Goal: Navigation & Orientation: Find specific page/section

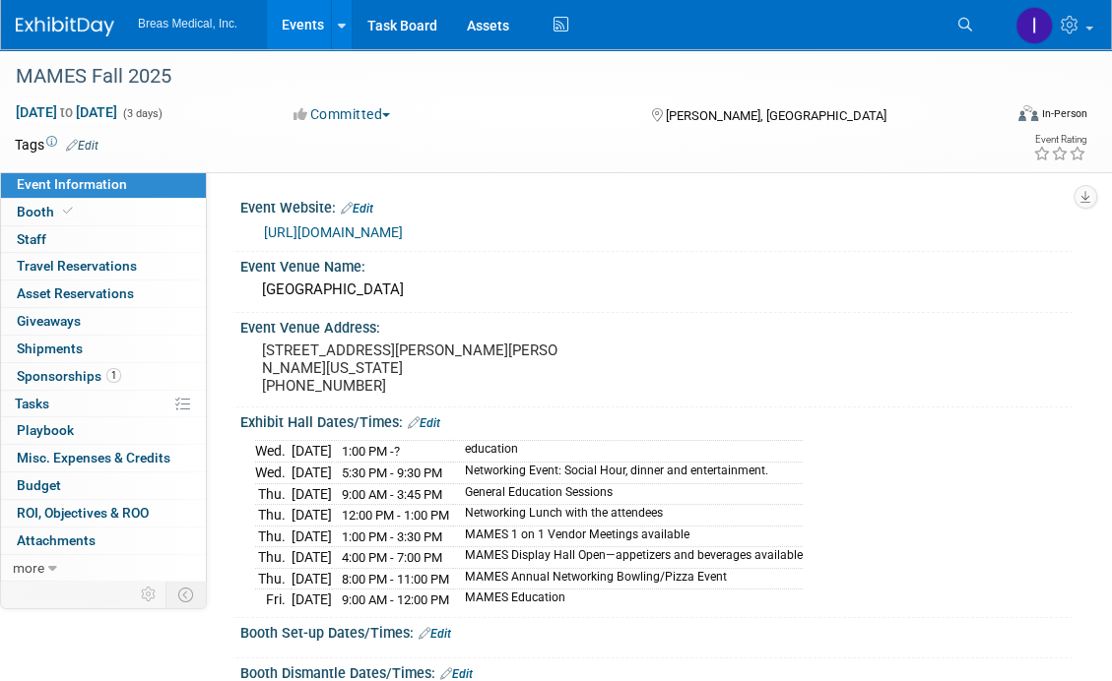
click at [303, 23] on link "Events" at bounding box center [303, 24] width 72 height 49
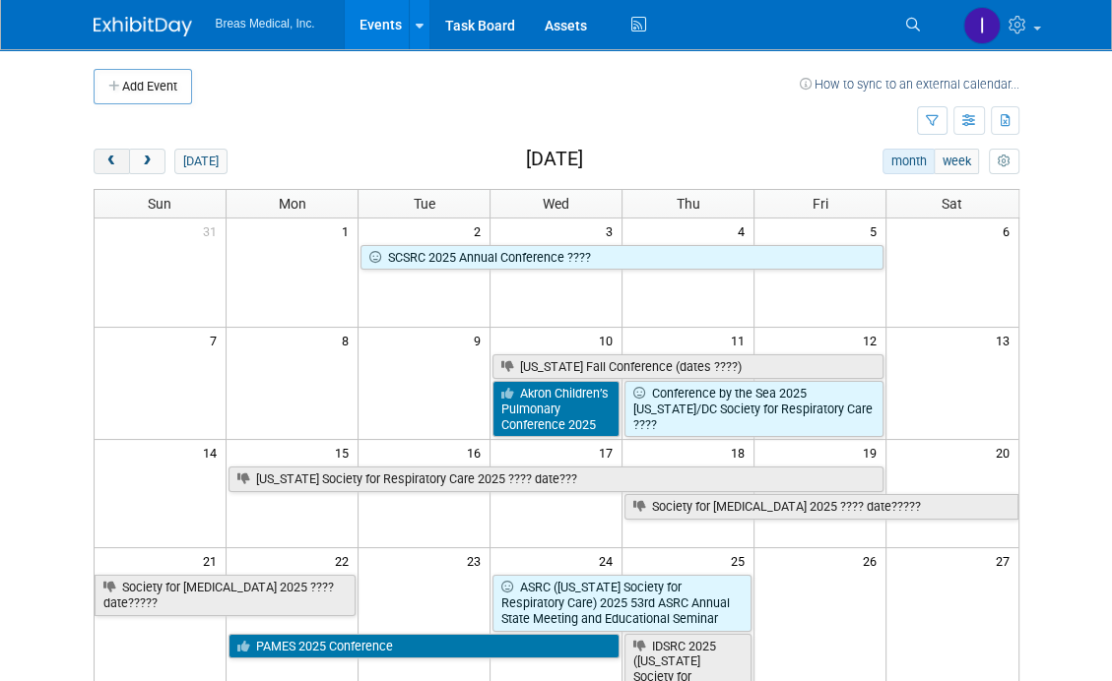
click at [109, 159] on span "prev" at bounding box center [111, 162] width 15 height 13
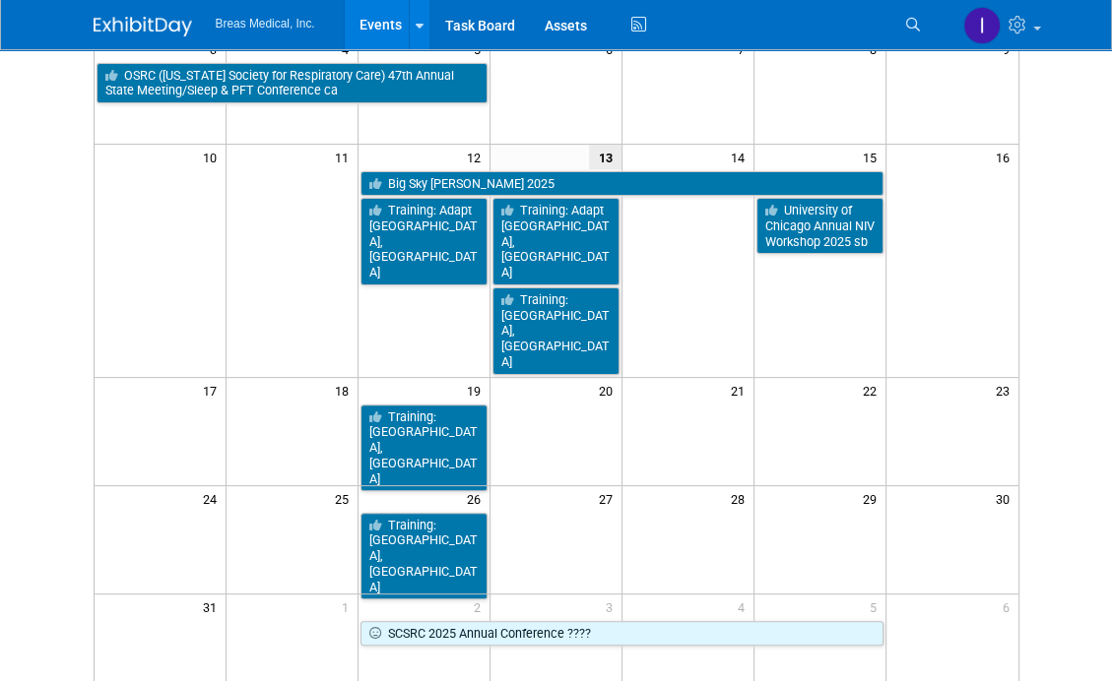
scroll to position [295, 0]
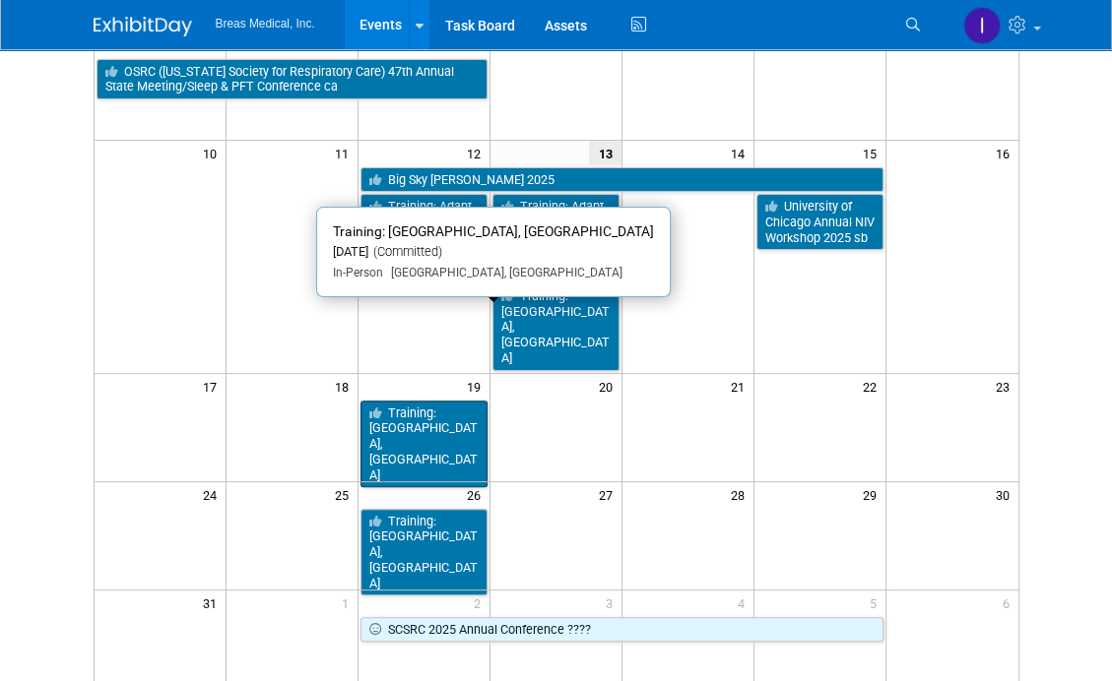
click at [404, 401] on link "Training: [GEOGRAPHIC_DATA], [GEOGRAPHIC_DATA]" at bounding box center [423, 445] width 127 height 88
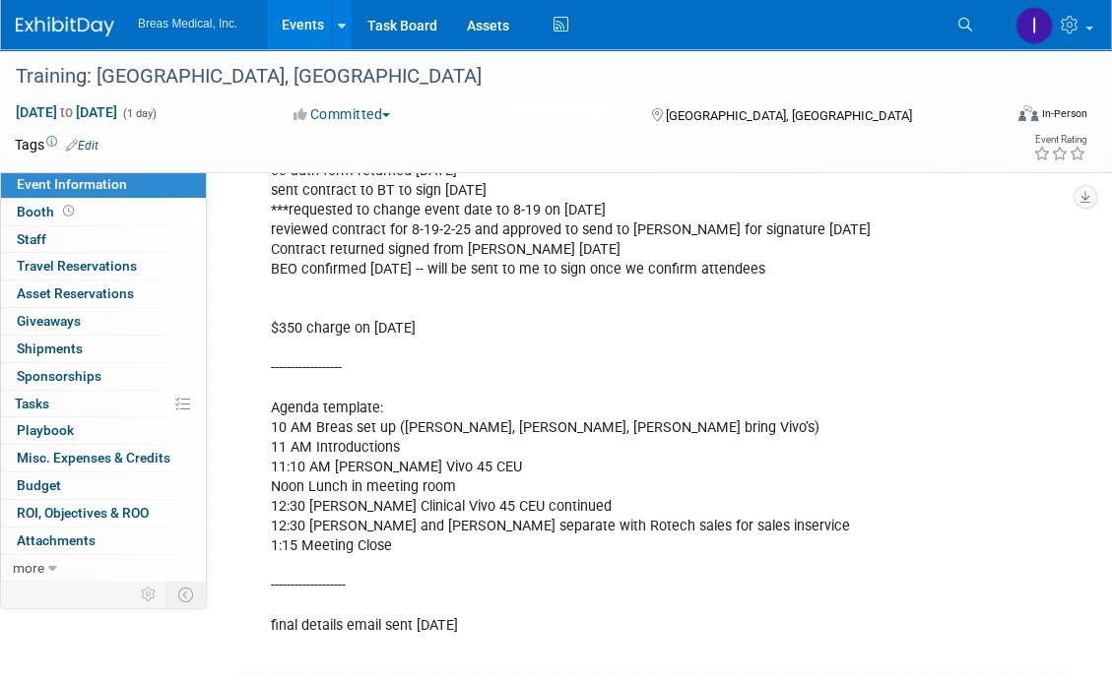
scroll to position [1271, 0]
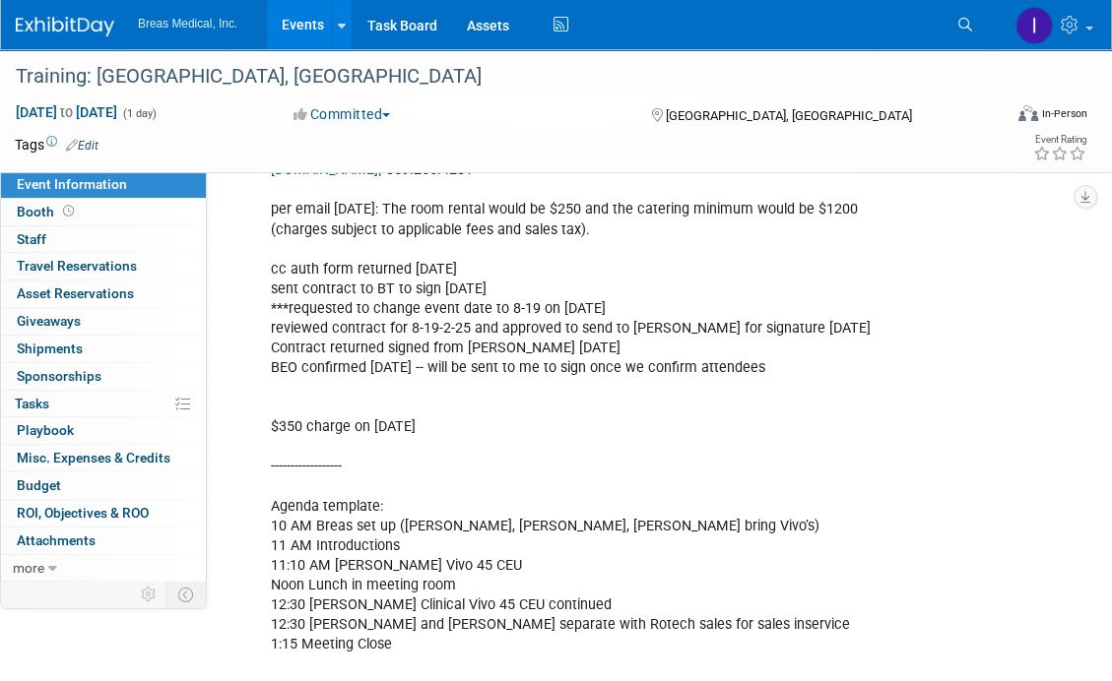
click at [297, 20] on link "Events" at bounding box center [303, 24] width 72 height 49
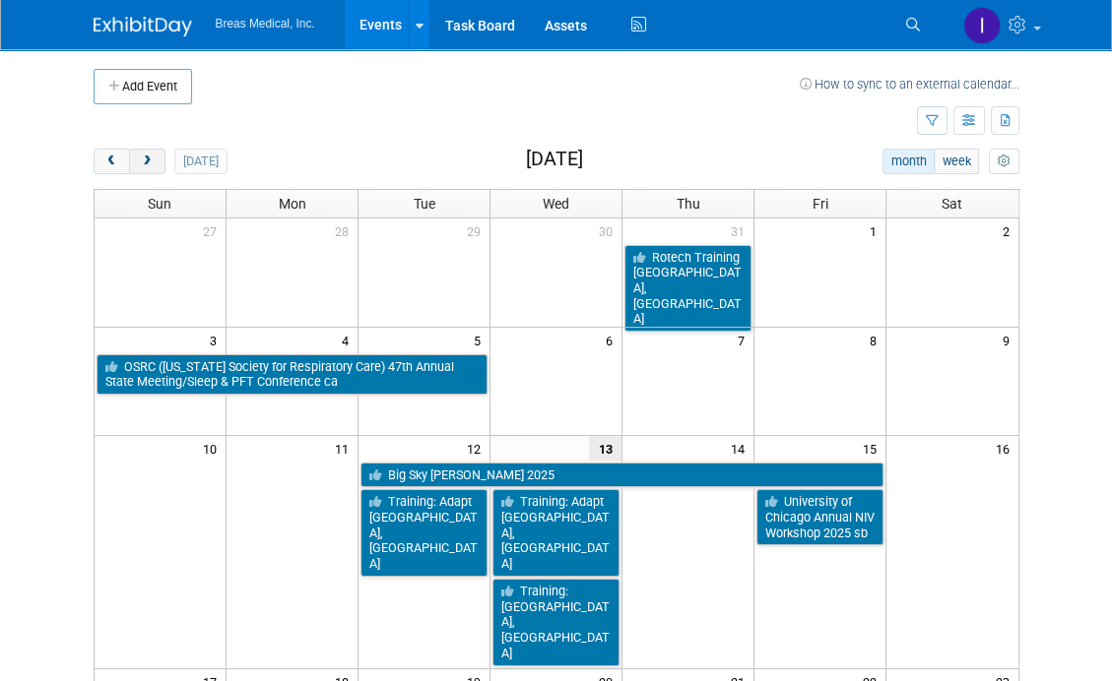
click at [140, 157] on span "next" at bounding box center [147, 162] width 15 height 13
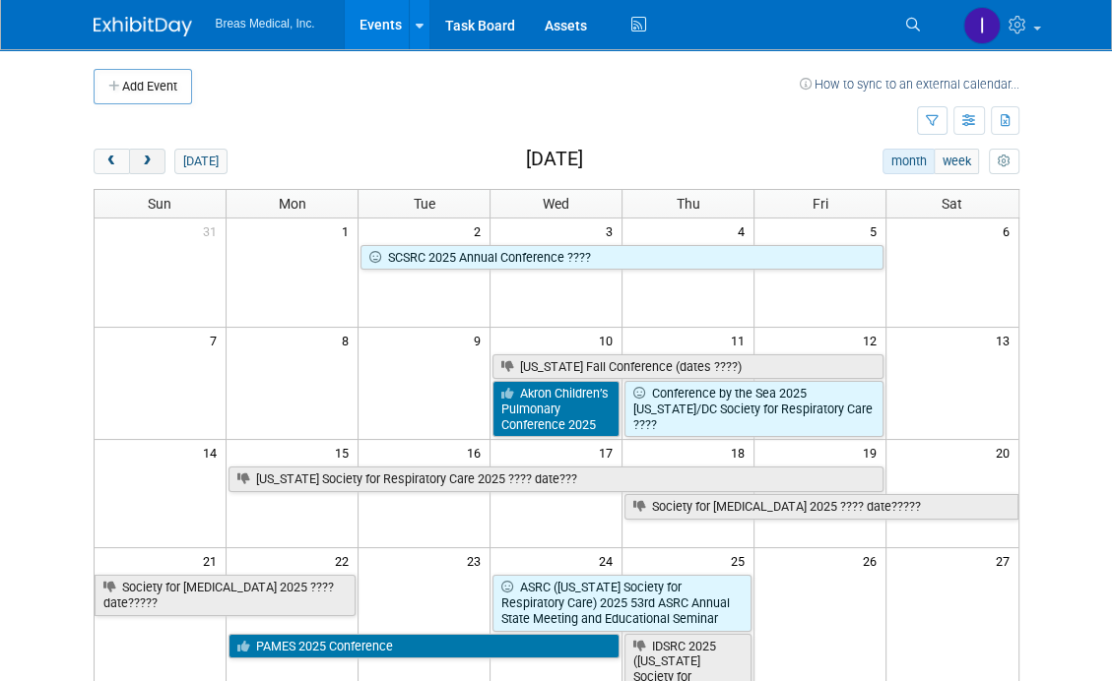
click at [140, 157] on span "next" at bounding box center [147, 162] width 15 height 13
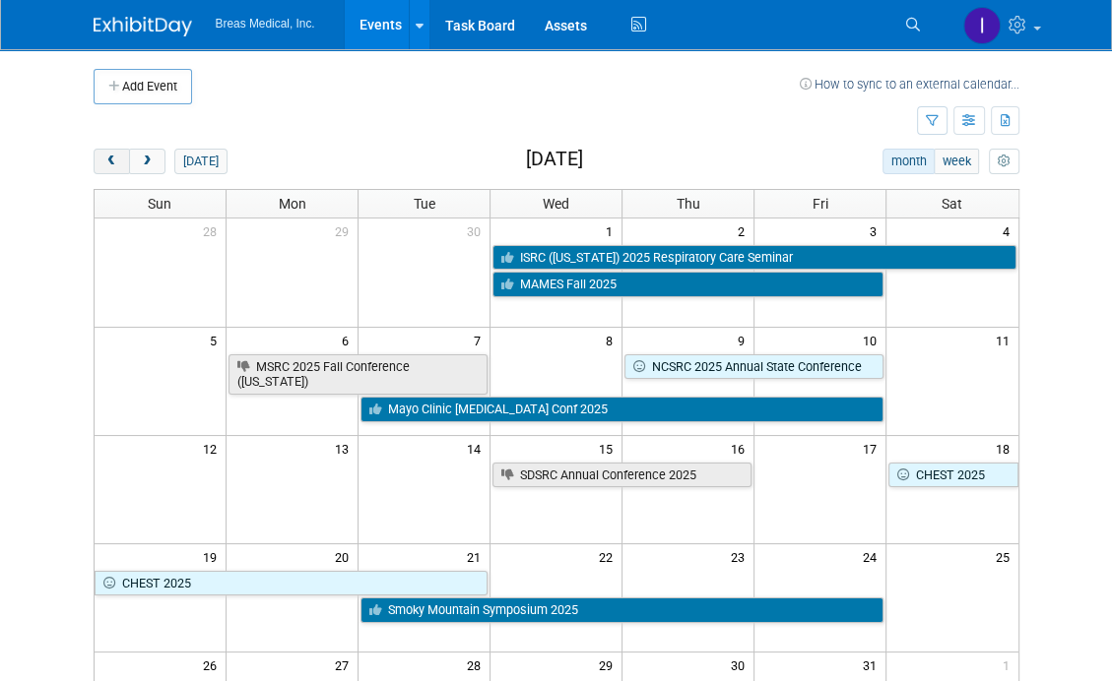
click at [106, 160] on span "prev" at bounding box center [111, 162] width 15 height 13
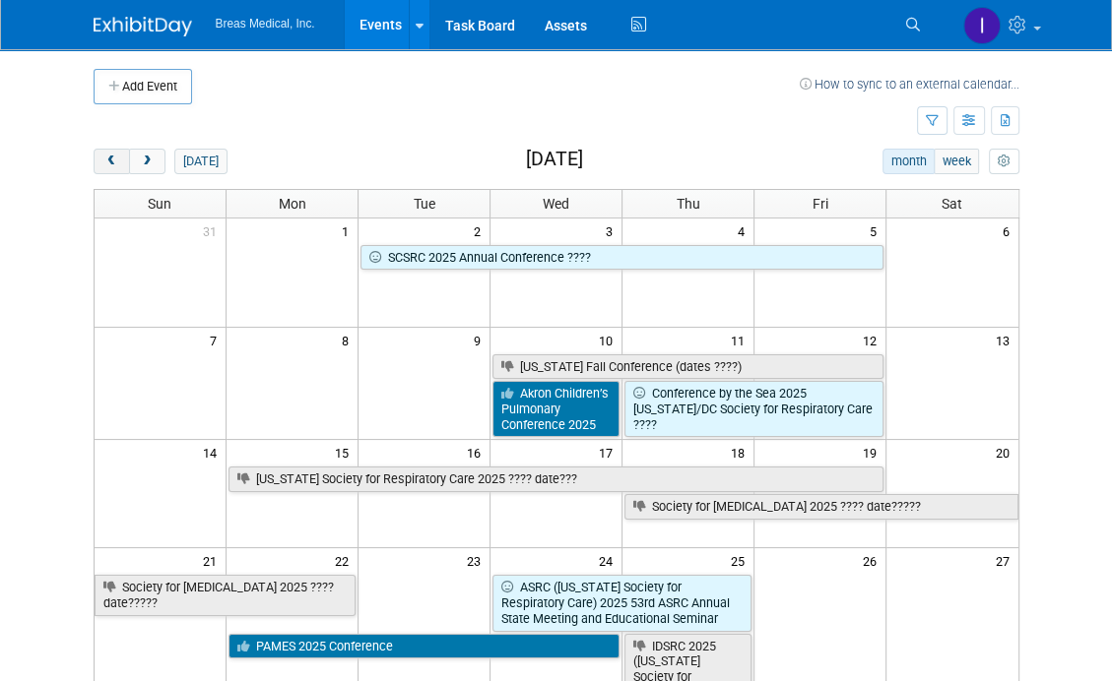
click at [110, 159] on span "prev" at bounding box center [111, 162] width 15 height 13
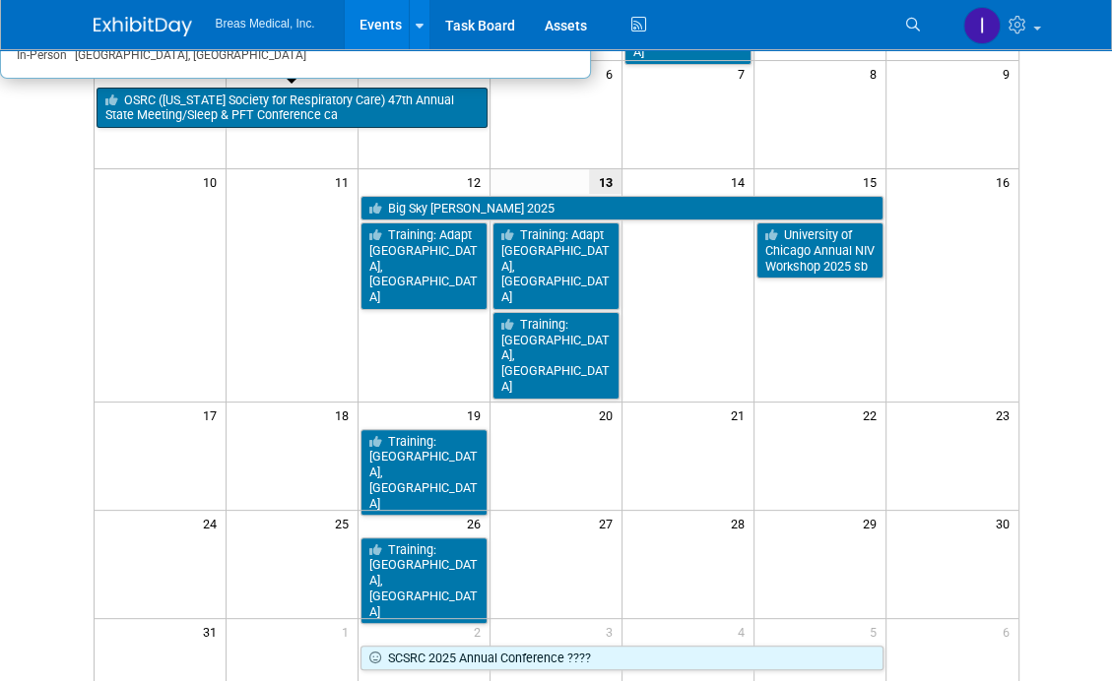
scroll to position [295, 0]
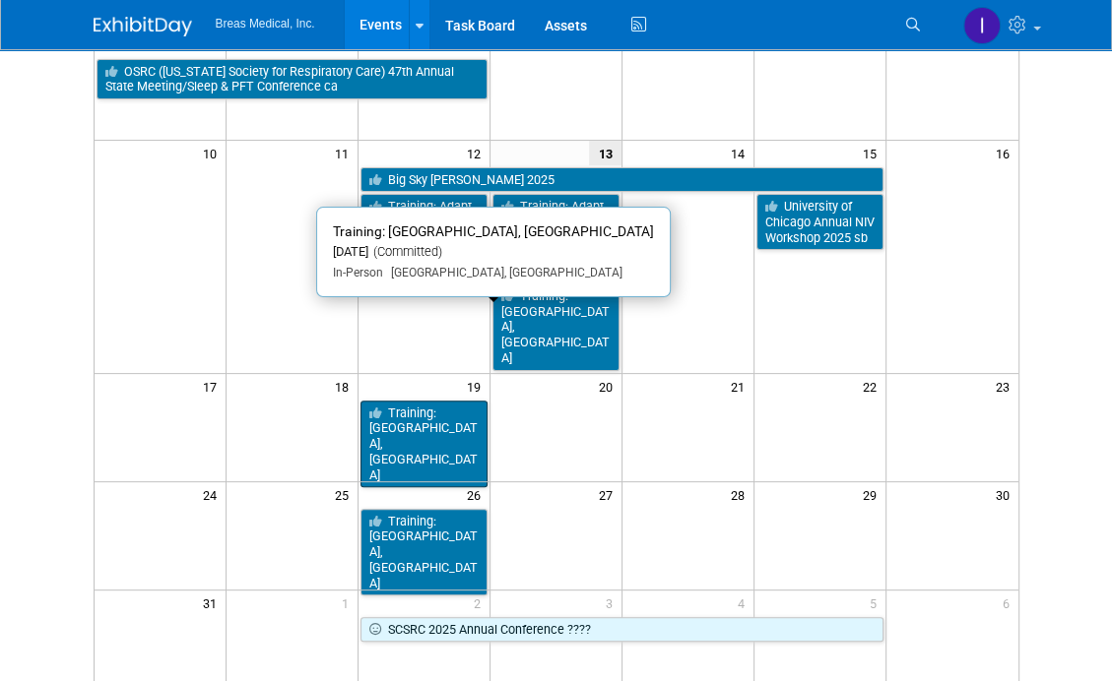
click at [398, 401] on link "Training: [GEOGRAPHIC_DATA], [GEOGRAPHIC_DATA]" at bounding box center [423, 445] width 127 height 88
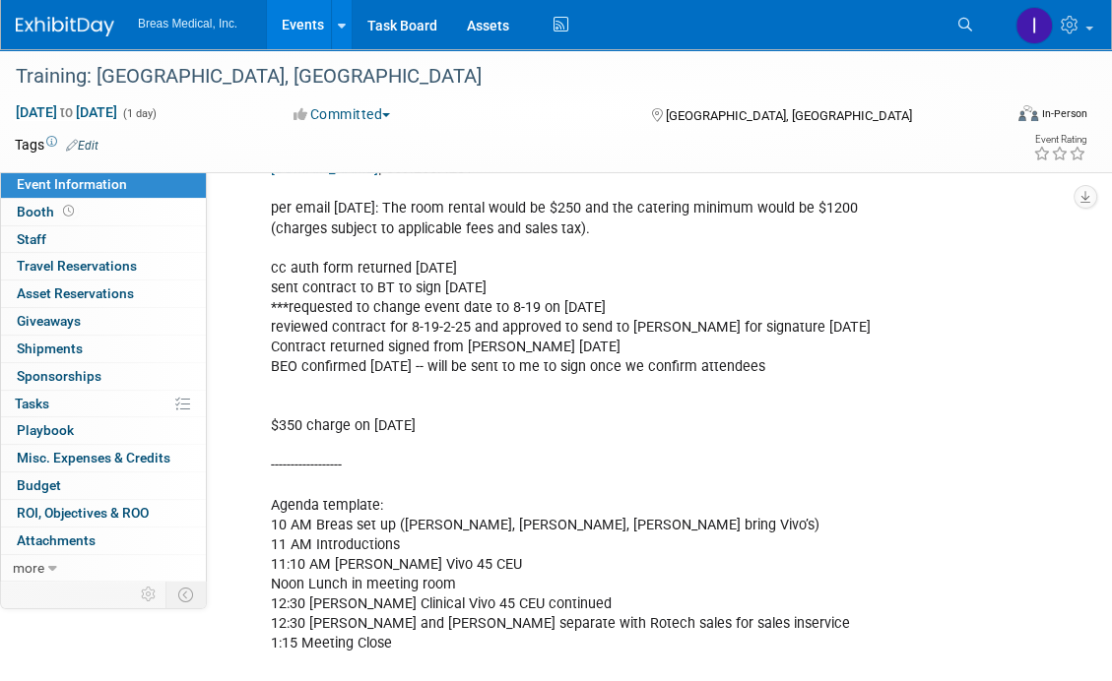
scroll to position [1271, 0]
click at [307, 31] on link "Events" at bounding box center [303, 24] width 72 height 49
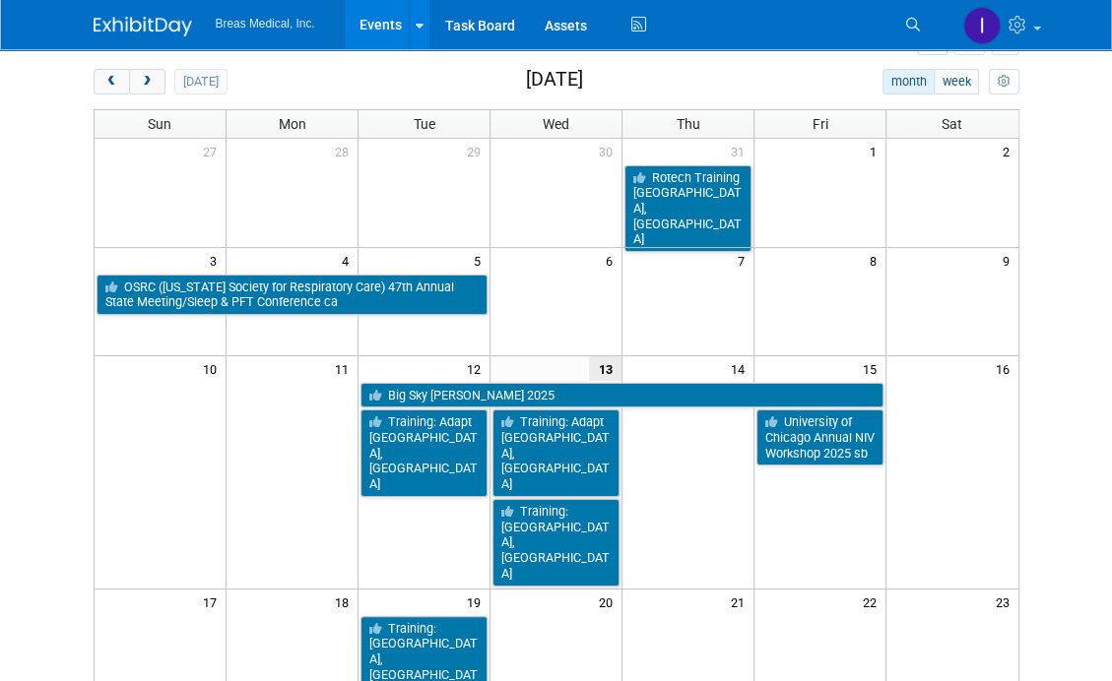
scroll to position [295, 0]
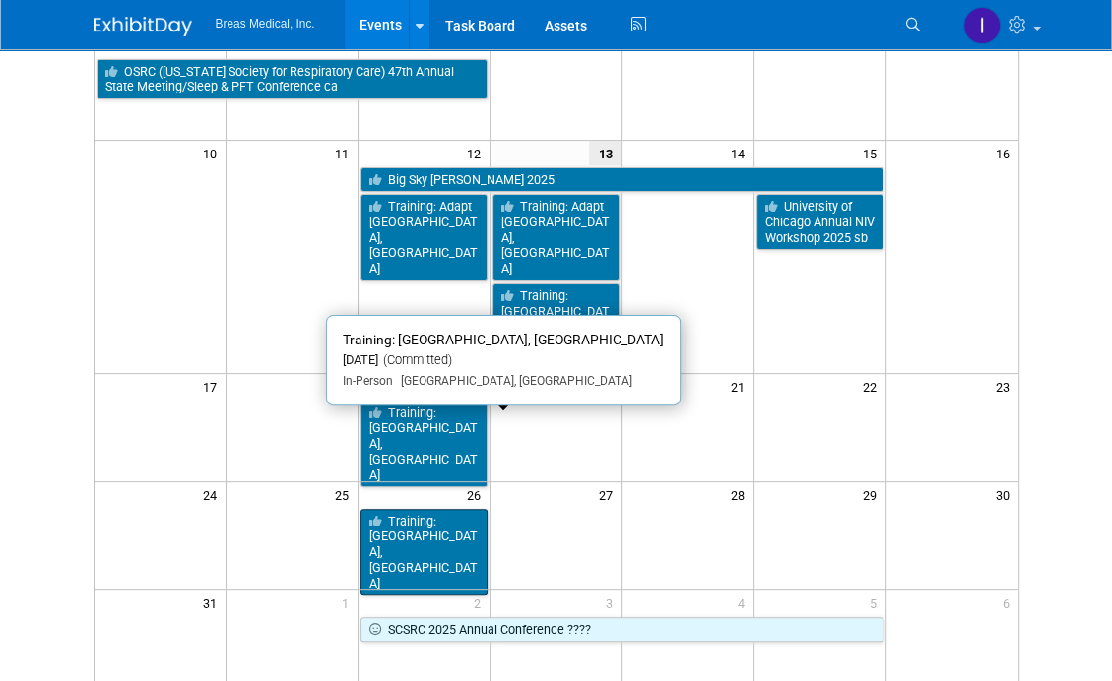
click at [434, 509] on link "Training: [GEOGRAPHIC_DATA], [GEOGRAPHIC_DATA]" at bounding box center [423, 553] width 127 height 88
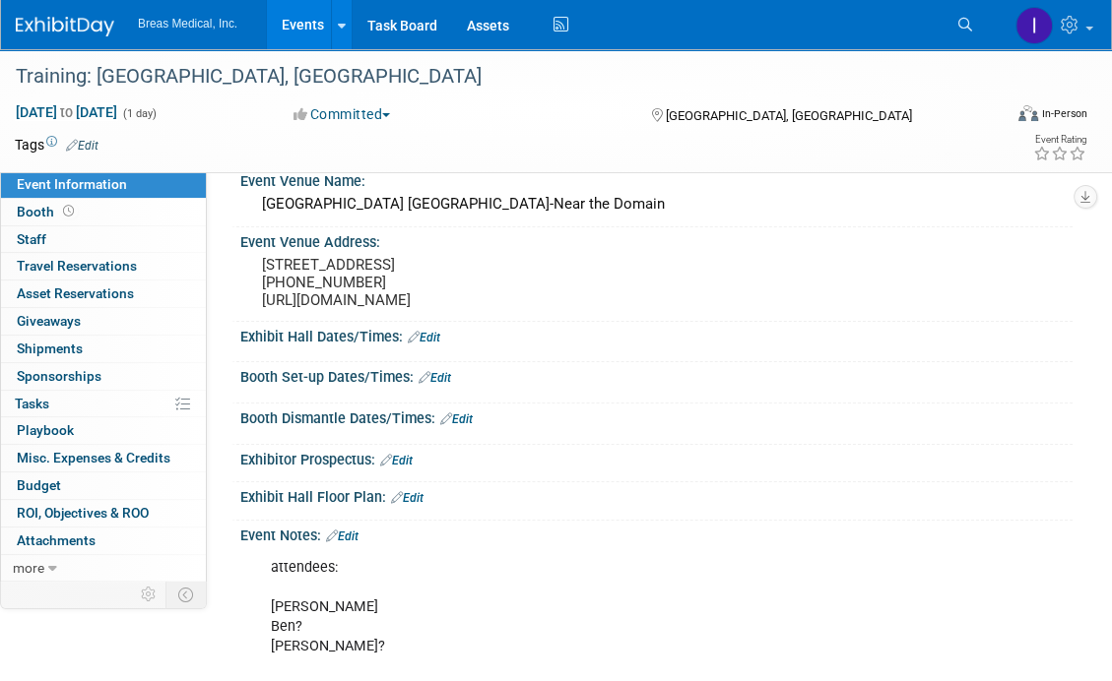
scroll to position [98, 0]
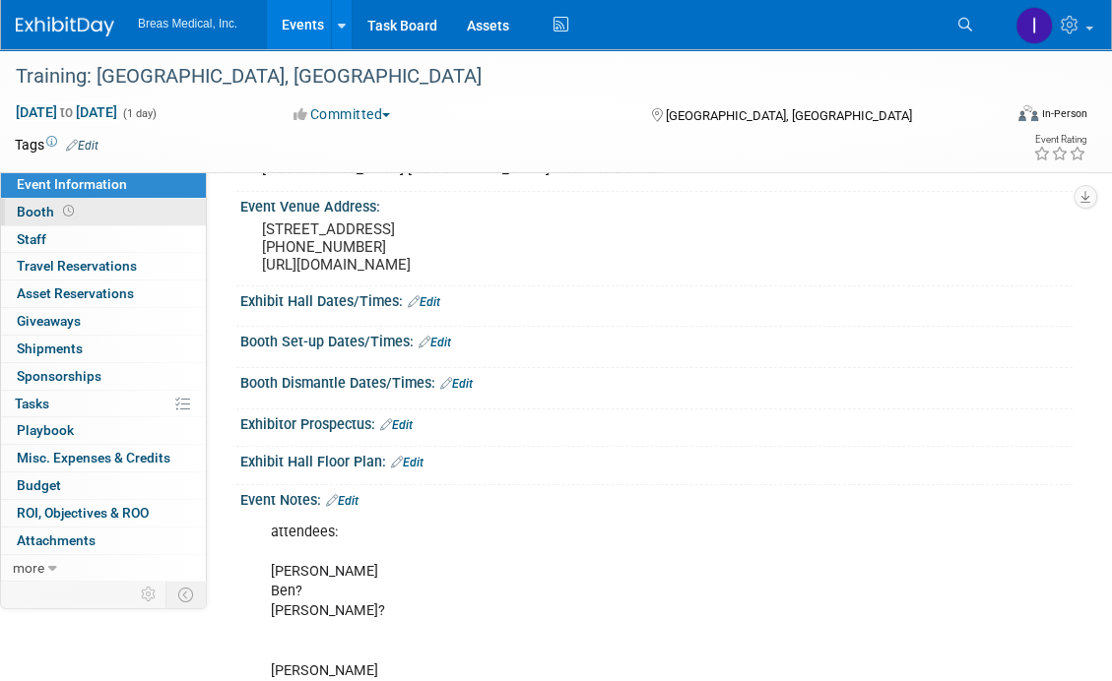
click at [37, 215] on span "Booth" at bounding box center [47, 212] width 61 height 16
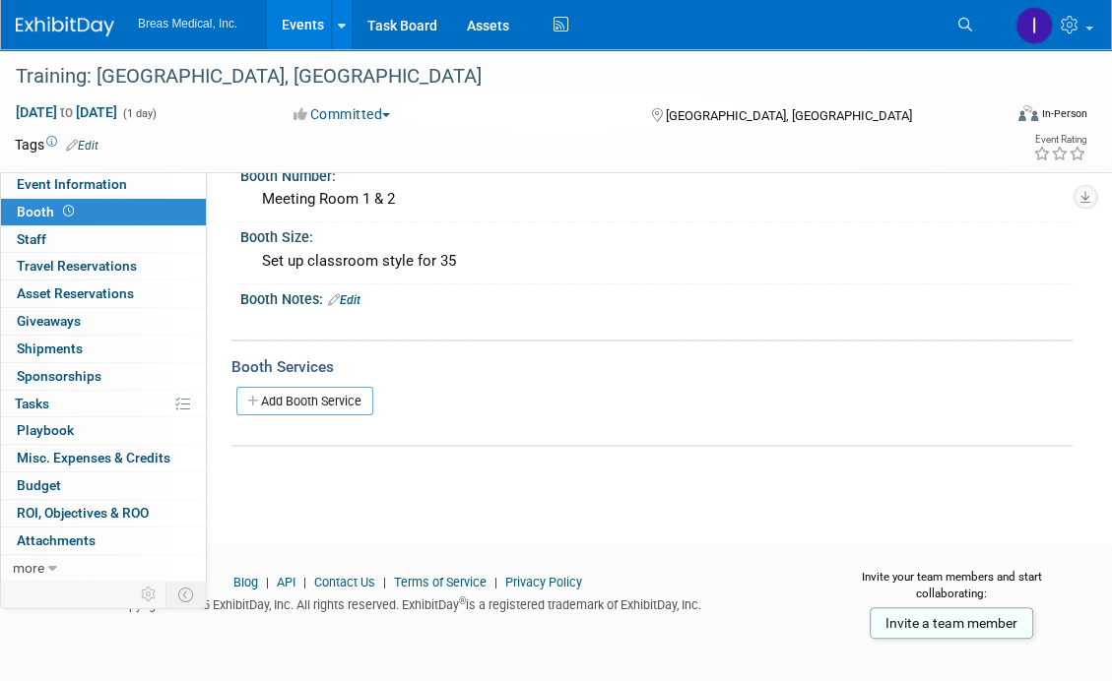
scroll to position [0, 0]
